Goal: Transaction & Acquisition: Purchase product/service

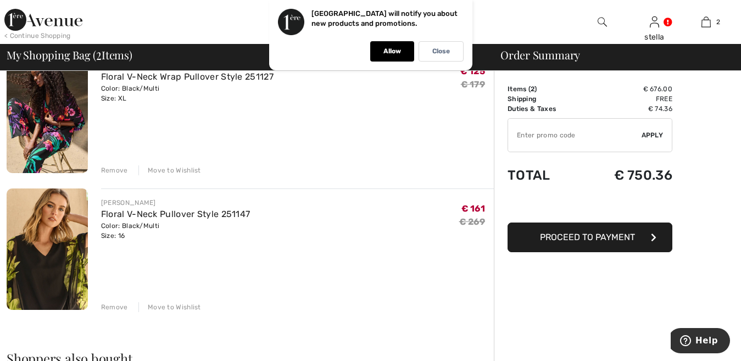
scroll to position [55, 0]
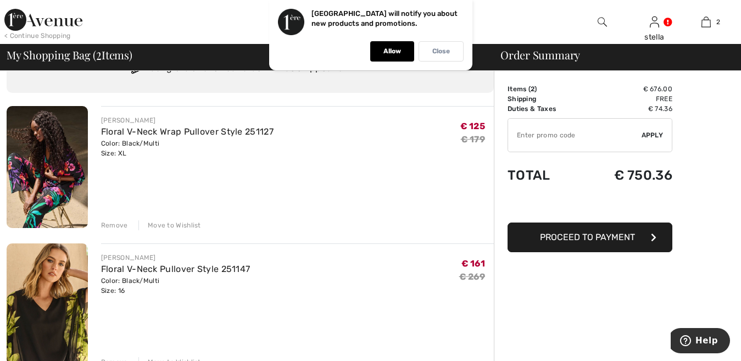
click at [450, 48] on div "Close" at bounding box center [440, 51] width 45 height 20
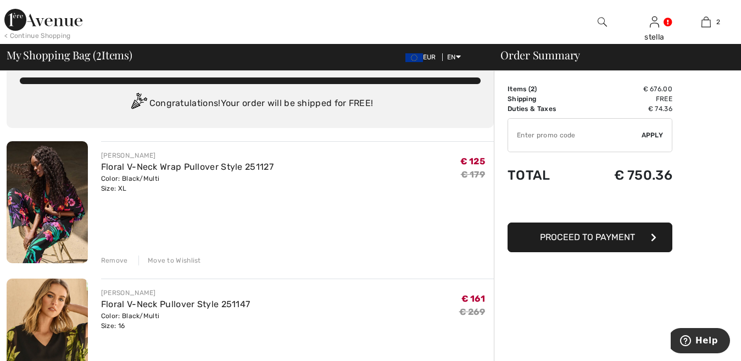
scroll to position [0, 0]
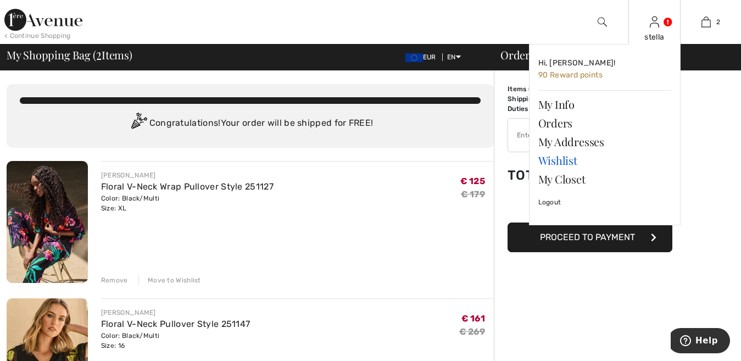
drag, startPoint x: 547, startPoint y: 158, endPoint x: 548, endPoint y: 152, distance: 6.1
click at [547, 158] on link "Wishlist" at bounding box center [604, 160] width 133 height 19
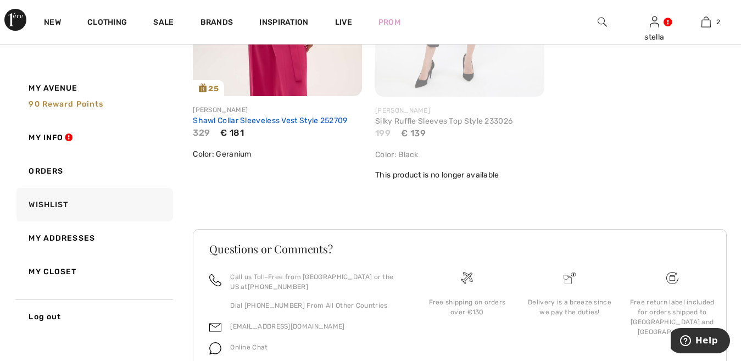
scroll to position [384, 0]
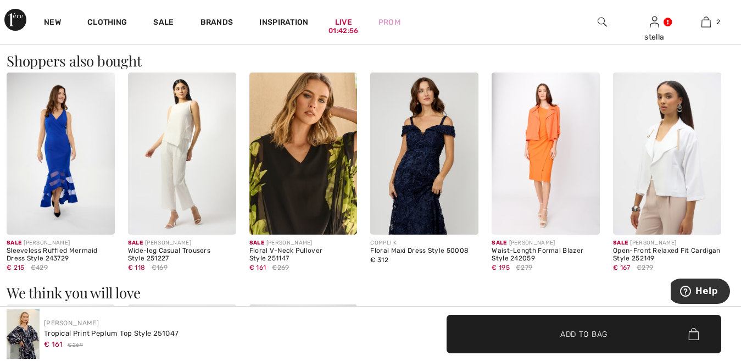
scroll to position [933, 0]
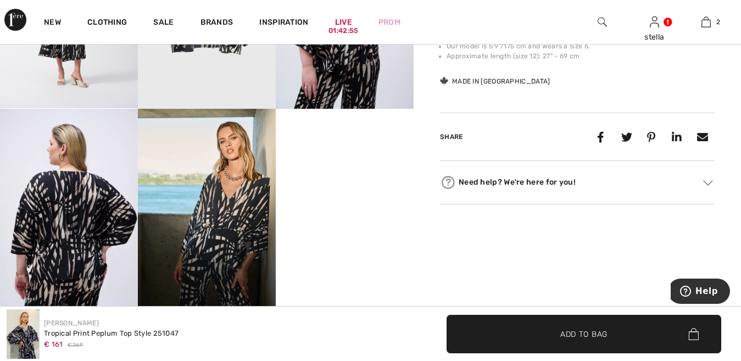
click at [598, 17] on img at bounding box center [601, 21] width 9 height 13
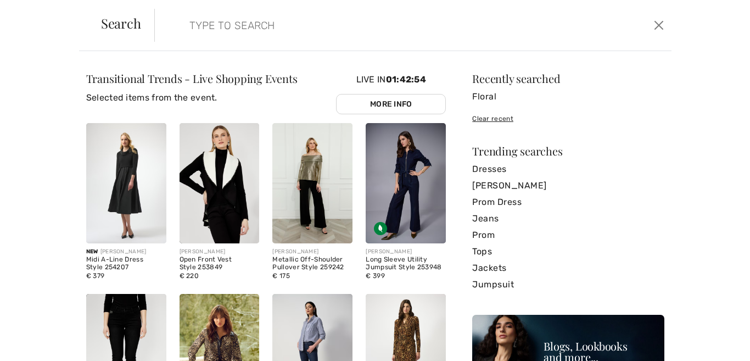
scroll to position [950, 0]
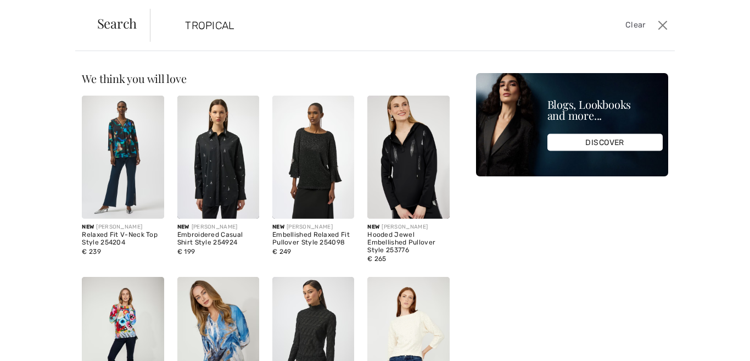
type input "TROPICAL"
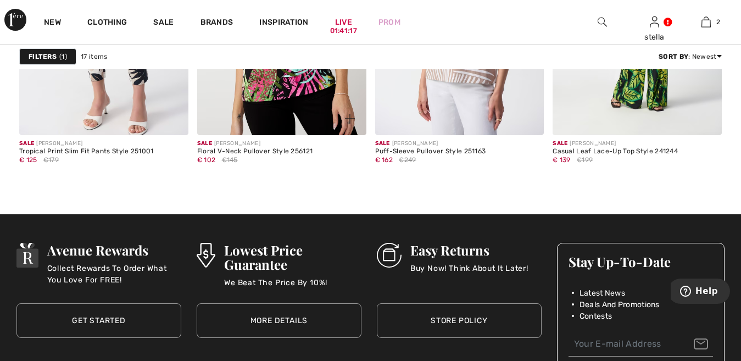
scroll to position [1757, 0]
